Goal: Navigation & Orientation: Find specific page/section

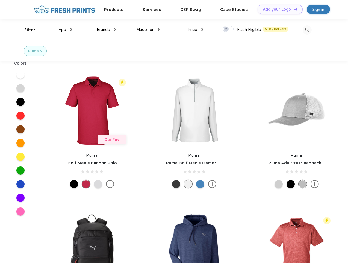
click at [278, 9] on link "Add your Logo Design Tool" at bounding box center [280, 10] width 45 height 10
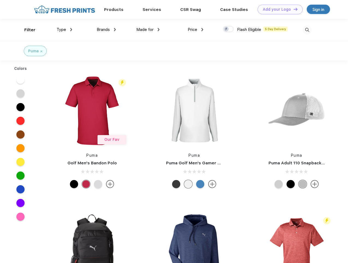
click at [0, 0] on div "Design Tool" at bounding box center [0, 0] width 0 height 0
click at [293, 9] on link "Add your Logo Design Tool" at bounding box center [280, 10] width 45 height 10
click at [26, 30] on div "Filter" at bounding box center [29, 30] width 11 height 6
click at [65, 30] on span "Type" at bounding box center [62, 29] width 10 height 5
click at [106, 30] on span "Brands" at bounding box center [103, 29] width 13 height 5
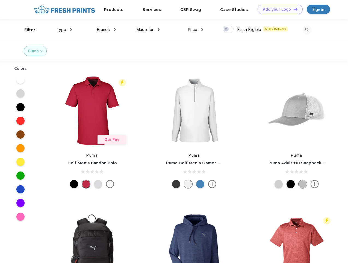
click at [148, 30] on span "Made for" at bounding box center [144, 29] width 17 height 5
click at [196, 30] on span "Price" at bounding box center [193, 29] width 10 height 5
click at [229, 29] on div at bounding box center [228, 29] width 11 height 6
click at [227, 29] on input "checkbox" at bounding box center [225, 28] width 4 height 4
click at [307, 30] on img at bounding box center [307, 29] width 9 height 9
